Goal: Transaction & Acquisition: Purchase product/service

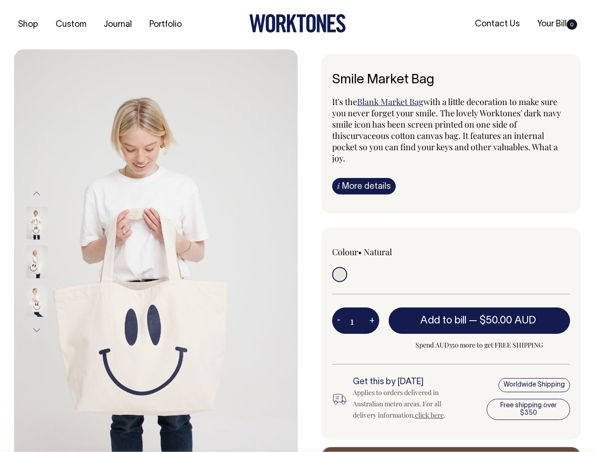
click at [156, 251] on img at bounding box center [155, 261] width 283 height 425
click at [49, 261] on div at bounding box center [49, 262] width 47 height 39
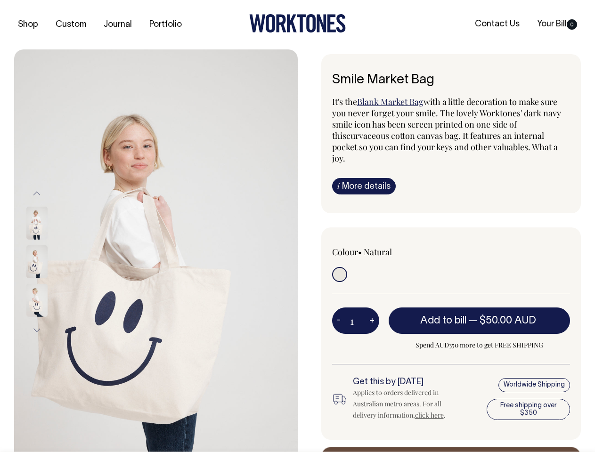
click at [37, 193] on button "Previous" at bounding box center [37, 193] width 14 height 21
click at [49, 281] on div at bounding box center [49, 300] width 47 height 39
click at [37, 330] on button "Next" at bounding box center [37, 330] width 14 height 21
click at [339, 311] on button "-" at bounding box center [338, 320] width 13 height 19
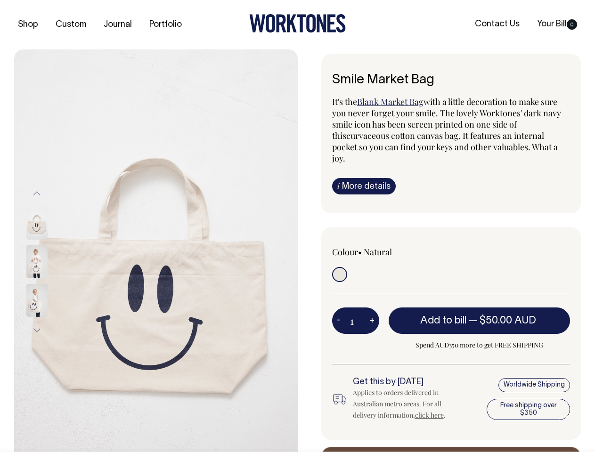
click at [372, 311] on button "+" at bounding box center [371, 320] width 15 height 19
type input "2"
click at [479, 316] on span "— $50.00 AUD" at bounding box center [504, 320] width 70 height 9
